Goal: Task Accomplishment & Management: Use online tool/utility

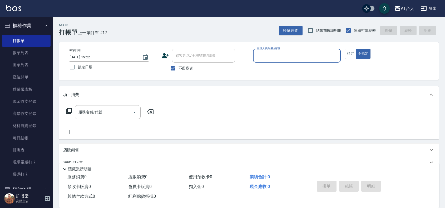
click at [34, 23] on button "櫃檯作業" at bounding box center [26, 26] width 48 height 14
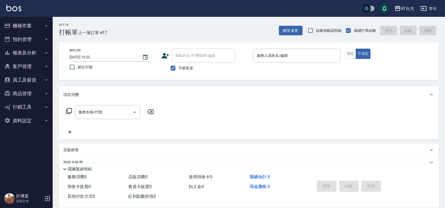
click at [34, 23] on button "櫃檯作業" at bounding box center [26, 26] width 48 height 14
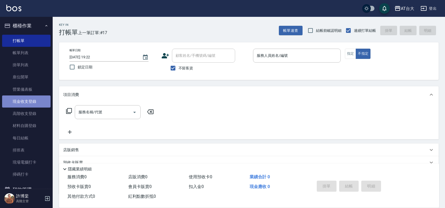
click at [36, 102] on link "現金收支登錄" at bounding box center [26, 101] width 48 height 12
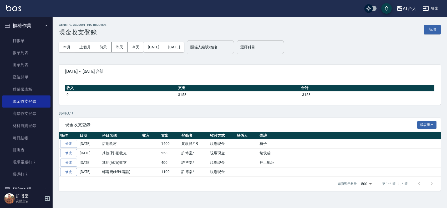
click at [234, 52] on div "關係人編號/姓名" at bounding box center [210, 47] width 47 height 14
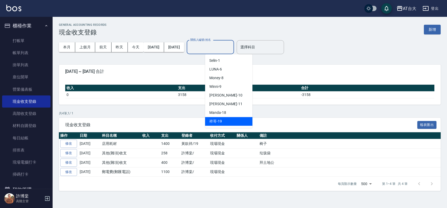
click at [226, 121] on div "祥哥 -19" at bounding box center [228, 121] width 47 height 9
type input "祥哥-19"
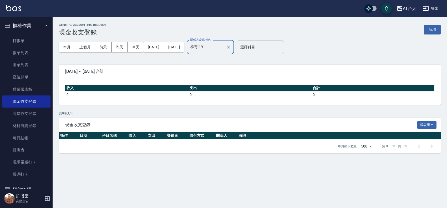
click at [276, 43] on input "選擇科目" at bounding box center [260, 47] width 43 height 9
click at [350, 50] on div "本月 上個月 前天 昨天 今天 2025/09/01 2025/09/24 關係人編號/姓名 祥哥-19 關係人編號/姓名 選擇科目 選擇科目" at bounding box center [250, 47] width 382 height 22
click at [433, 28] on button "新增" at bounding box center [432, 30] width 17 height 10
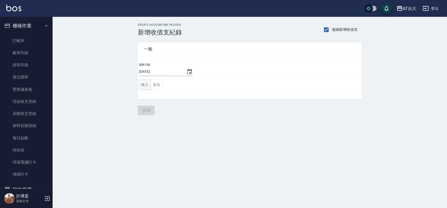
click at [147, 85] on button "收入" at bounding box center [145, 84] width 12 height 11
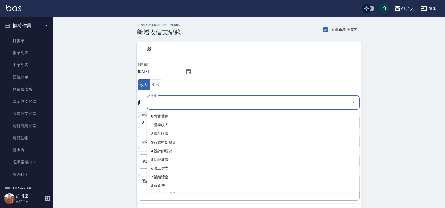
click at [206, 105] on input "科目" at bounding box center [249, 102] width 200 height 9
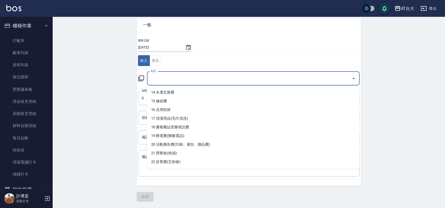
scroll to position [110, 0]
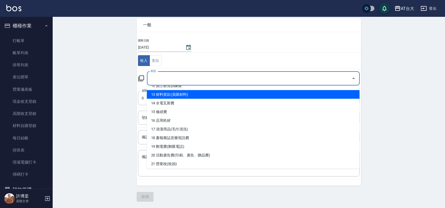
click at [220, 95] on li "13 材料貨款(員購材料)" at bounding box center [253, 94] width 213 height 9
type input "13 材料貨款(員購材料)"
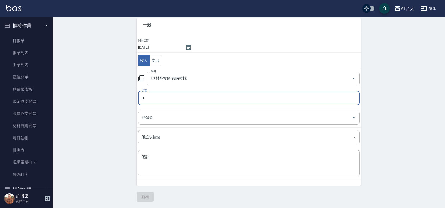
click at [216, 99] on input "0" at bounding box center [248, 98] width 221 height 14
click at [220, 100] on input "0" at bounding box center [248, 98] width 221 height 14
type input "01400"
click at [169, 170] on textarea "備註" at bounding box center [249, 163] width 214 height 18
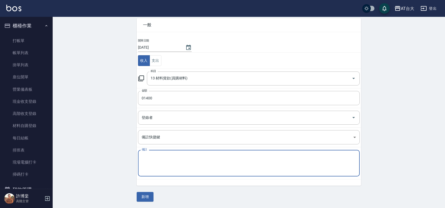
click at [190, 157] on textarea "備註" at bounding box center [249, 163] width 214 height 18
type textarea "假髮"
click at [142, 199] on button "新增" at bounding box center [145, 197] width 17 height 10
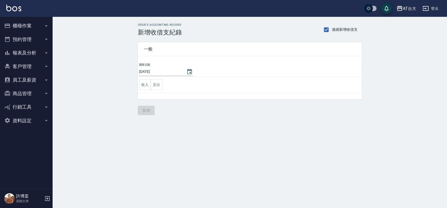
click at [22, 23] on button "櫃檯作業" at bounding box center [26, 26] width 48 height 14
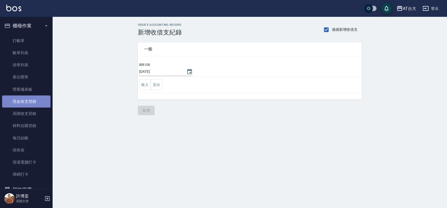
click at [27, 100] on link "現金收支登錄" at bounding box center [26, 101] width 48 height 12
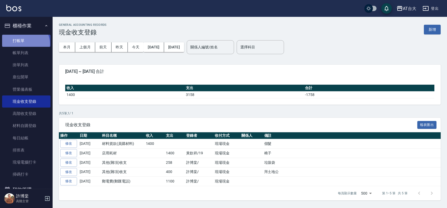
click at [24, 44] on link "打帳單" at bounding box center [26, 41] width 48 height 12
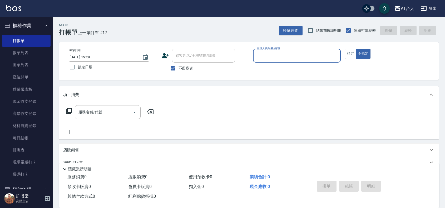
click at [265, 54] on input "服務人員姓名/編號" at bounding box center [296, 55] width 83 height 9
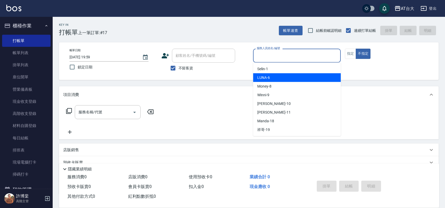
click at [271, 78] on div "LUNA -6" at bounding box center [297, 77] width 88 height 9
type input "LUNA-6"
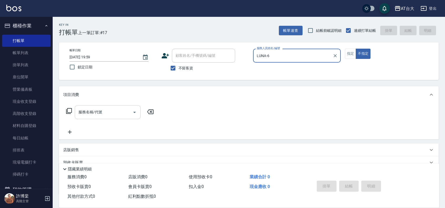
click at [75, 109] on div "服務名稱/代號" at bounding box center [108, 112] width 66 height 14
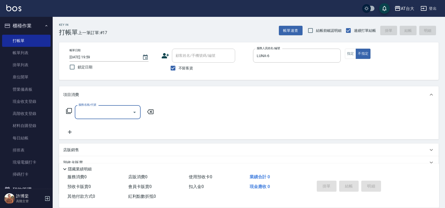
click at [99, 108] on input "服務名稱/代號" at bounding box center [103, 112] width 53 height 9
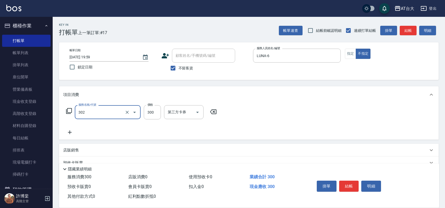
type input "剪髮(302)"
type input "450"
click at [346, 57] on button "指定" at bounding box center [350, 54] width 11 height 10
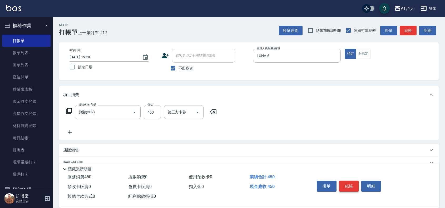
click at [345, 187] on button "結帳" at bounding box center [349, 186] width 20 height 11
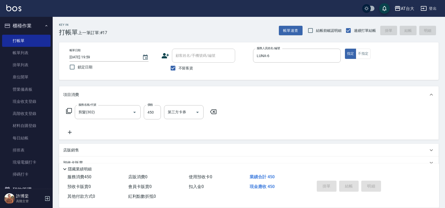
type input "2025/09/24 20:01"
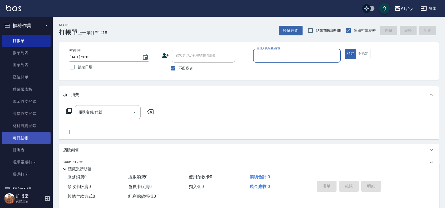
drag, startPoint x: 24, startPoint y: 136, endPoint x: 37, endPoint y: 136, distance: 13.4
click at [24, 136] on link "每日結帳" at bounding box center [26, 138] width 48 height 12
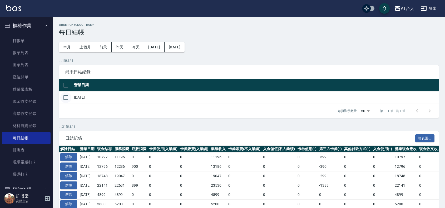
click at [67, 98] on input "checkbox" at bounding box center [65, 97] width 11 height 11
checkbox input "true"
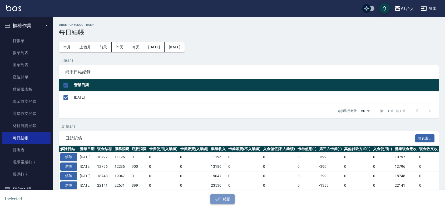
click at [215, 199] on icon "button" at bounding box center [217, 199] width 6 height 6
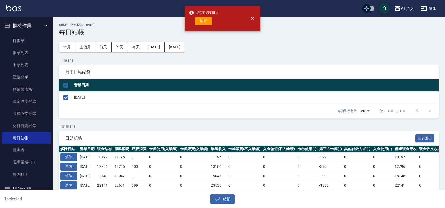
drag, startPoint x: 203, startPoint y: 23, endPoint x: 205, endPoint y: 21, distance: 3.2
click at [203, 23] on button "確定" at bounding box center [203, 21] width 17 height 8
checkbox input "false"
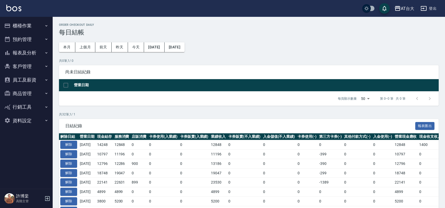
click at [34, 51] on button "報表及分析" at bounding box center [26, 53] width 48 height 14
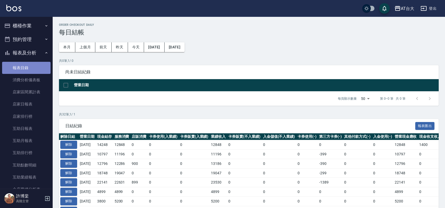
click at [29, 65] on link "報表目錄" at bounding box center [26, 68] width 48 height 12
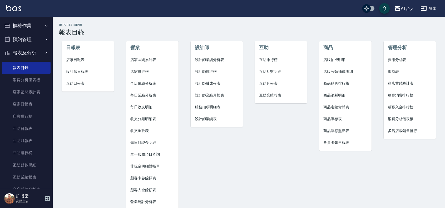
click at [77, 62] on span "店家日報表" at bounding box center [88, 60] width 44 height 6
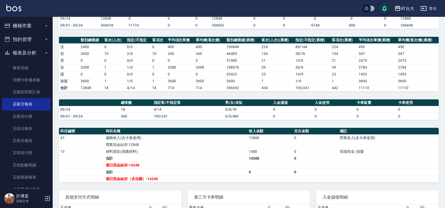
scroll to position [66, 0]
